Goal: Task Accomplishment & Management: Complete application form

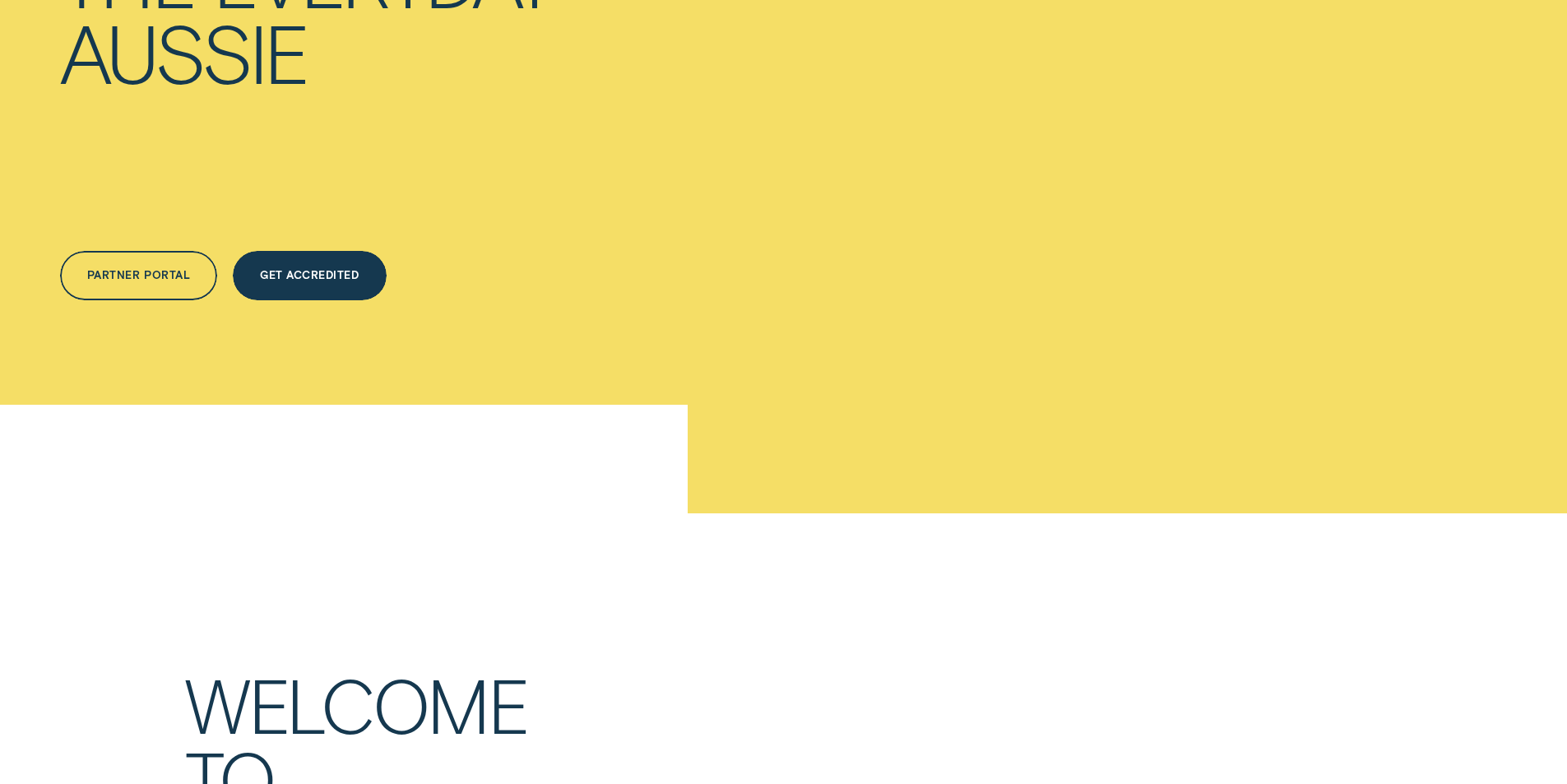
click at [317, 300] on div "Get Accredited" at bounding box center [310, 275] width 154 height 49
click at [309, 283] on div "Get Accredited" at bounding box center [309, 278] width 99 height 10
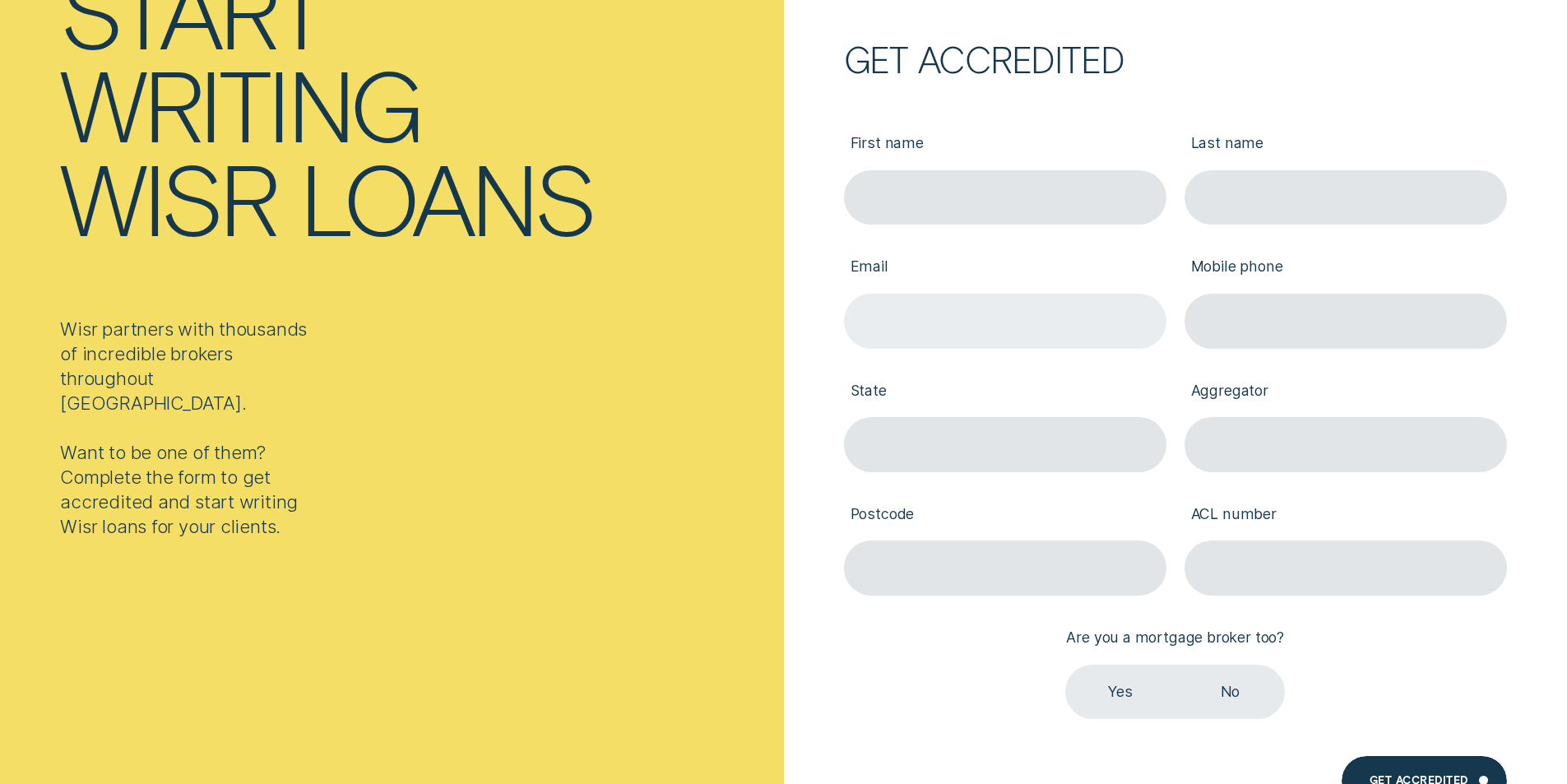
scroll to position [247, 0]
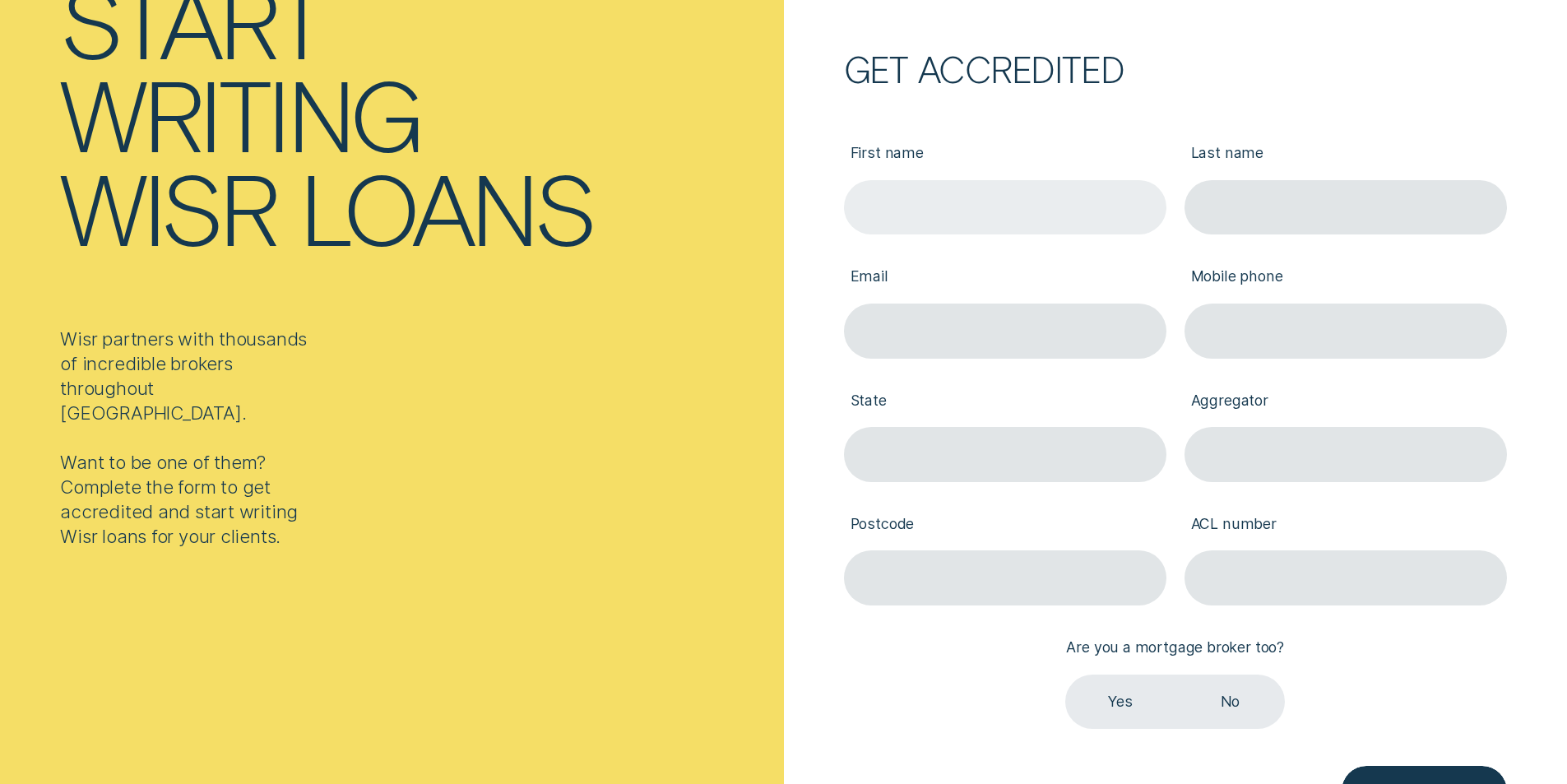
click at [943, 216] on input "First name" at bounding box center [1005, 208] width 323 height 55
click at [665, 395] on div "Start writing Wisr loans Wisr partners with thousands of incredible brokers thr…" at bounding box center [392, 255] width 784 height 784
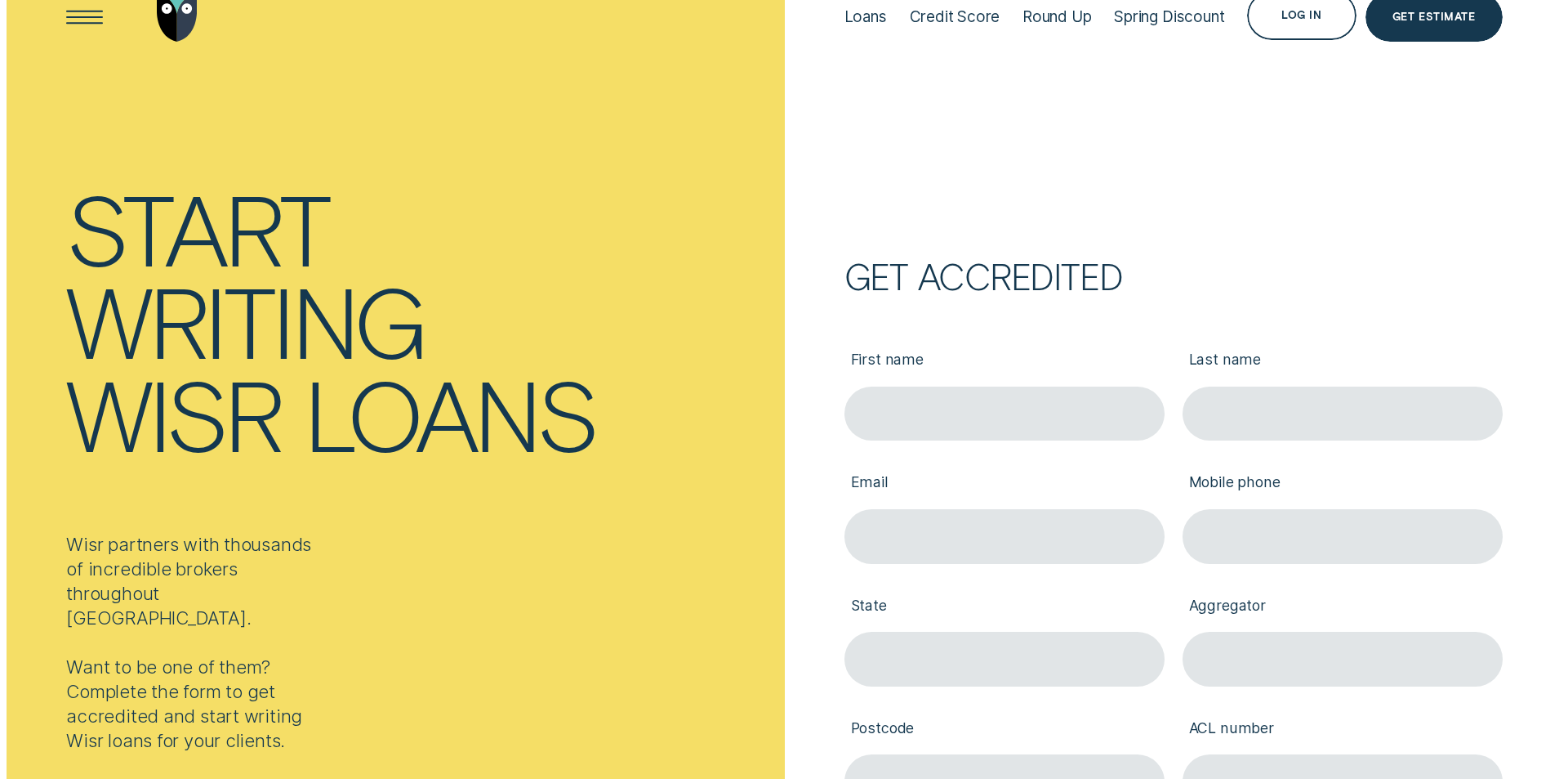
scroll to position [0, 0]
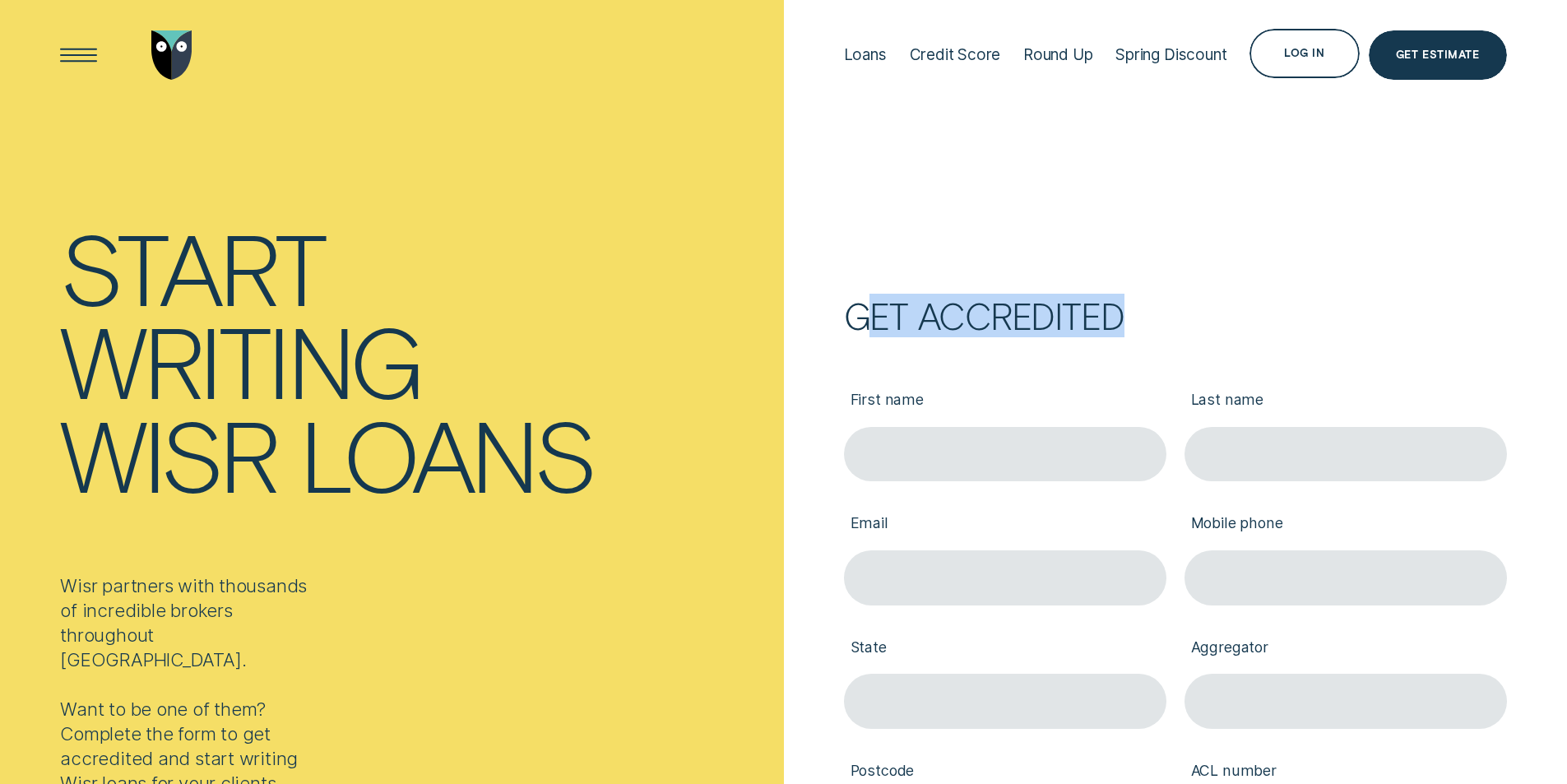
drag, startPoint x: 873, startPoint y: 316, endPoint x: 1140, endPoint y: 319, distance: 267.0
click at [1140, 319] on div "Get accredited" at bounding box center [1175, 315] width 663 height 27
click at [1148, 317] on div "Get accredited" at bounding box center [1175, 315] width 663 height 27
click at [74, 61] on div "Open Menu" at bounding box center [78, 54] width 70 height 70
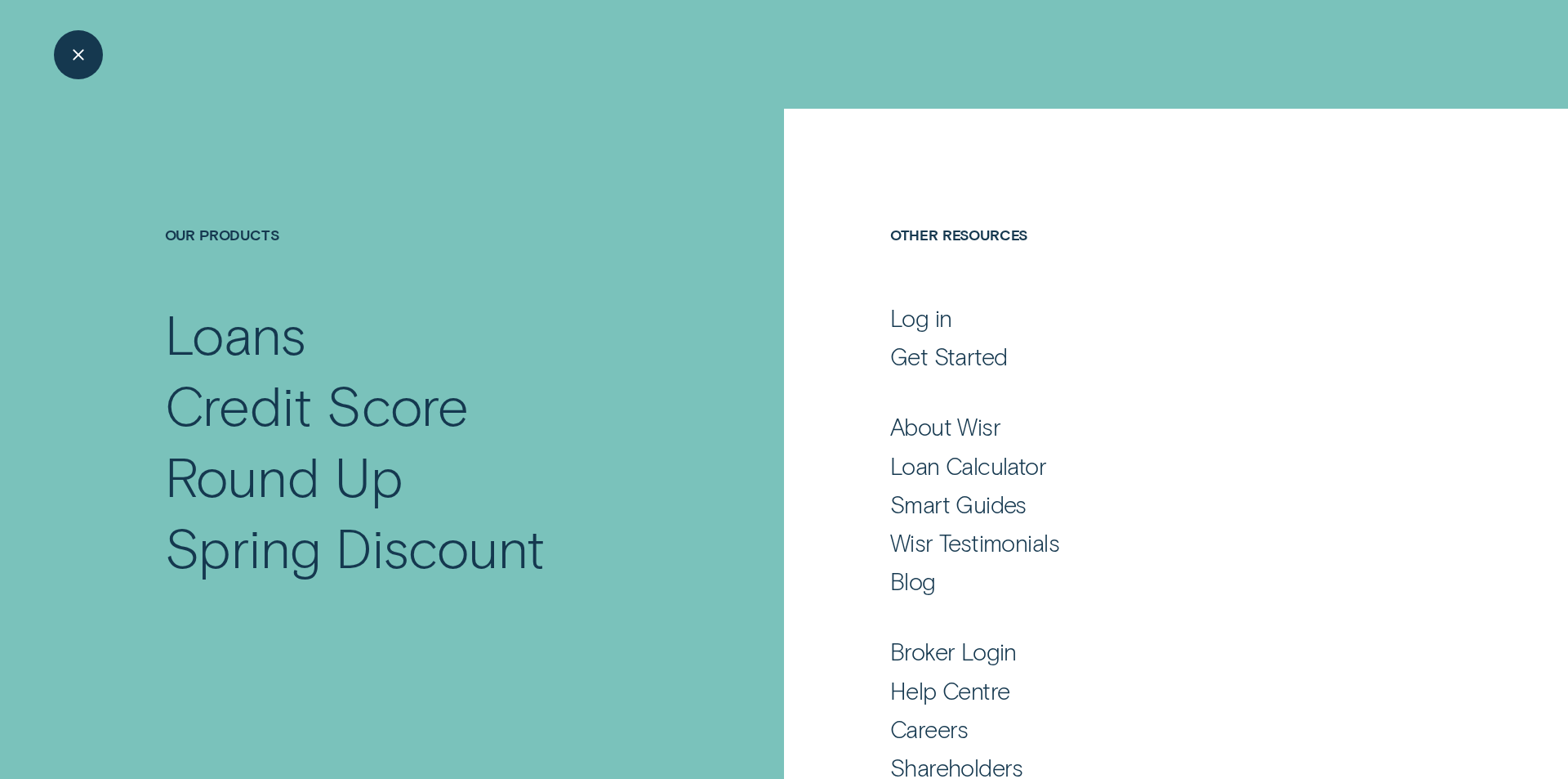
click at [220, 221] on div "Our Products Loans Credit Score Round Up Spring Discount" at bounding box center [392, 359] width 784 height 500
